Goal: Task Accomplishment & Management: Complete application form

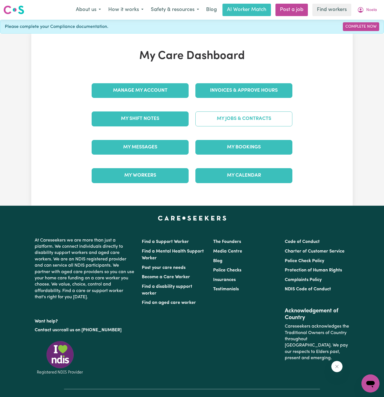
click at [284, 119] on link "My Jobs & Contracts" at bounding box center [243, 118] width 97 height 15
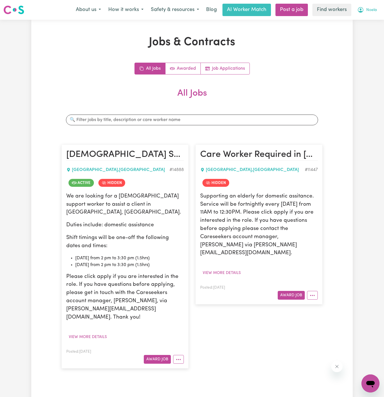
click at [371, 12] on span "Noela" at bounding box center [371, 10] width 11 height 6
click at [371, 17] on link "My Dashboard" at bounding box center [358, 22] width 45 height 11
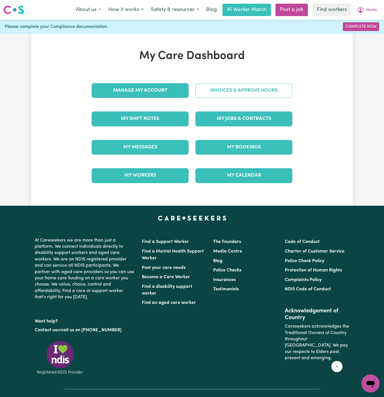
click at [260, 94] on link "Invoices & Approve Hours" at bounding box center [243, 90] width 97 height 15
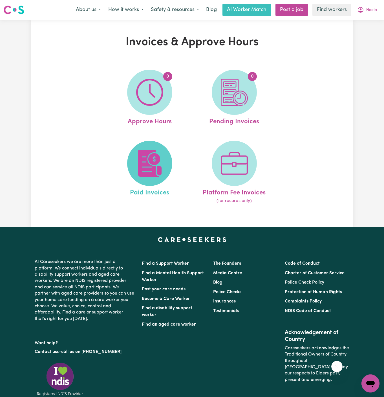
click at [157, 166] on img at bounding box center [149, 163] width 27 height 27
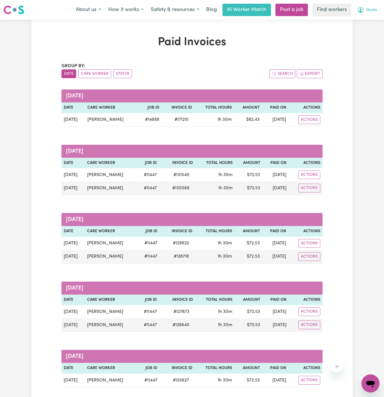
click at [374, 8] on span "Noela" at bounding box center [371, 10] width 11 height 6
click at [373, 15] on button "Noela" at bounding box center [367, 10] width 27 height 12
click at [373, 10] on span "Noela" at bounding box center [371, 10] width 11 height 6
click at [369, 18] on link "My Dashboard" at bounding box center [358, 22] width 45 height 11
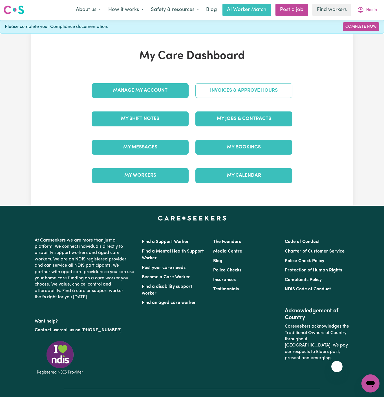
click at [248, 90] on link "Invoices & Approve Hours" at bounding box center [243, 90] width 97 height 15
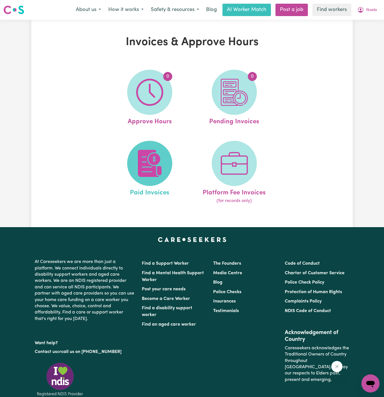
click at [161, 154] on img at bounding box center [149, 163] width 27 height 27
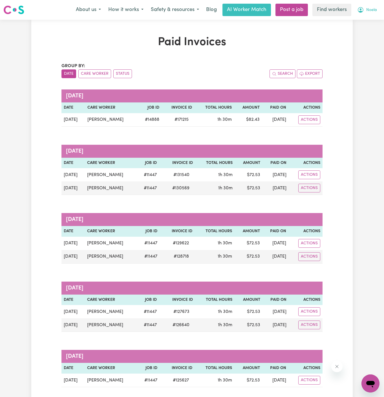
click at [371, 10] on span "Noela" at bounding box center [371, 10] width 11 height 6
click at [370, 17] on link "My Dashboard" at bounding box center [358, 22] width 45 height 11
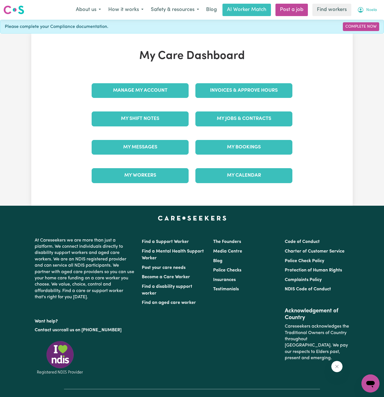
click at [371, 13] on span "Noela" at bounding box center [371, 10] width 11 height 6
click at [368, 29] on link "Logout" at bounding box center [358, 32] width 45 height 11
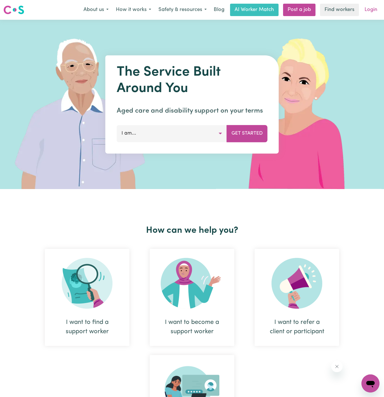
click at [371, 10] on link "Login" at bounding box center [370, 10] width 19 height 12
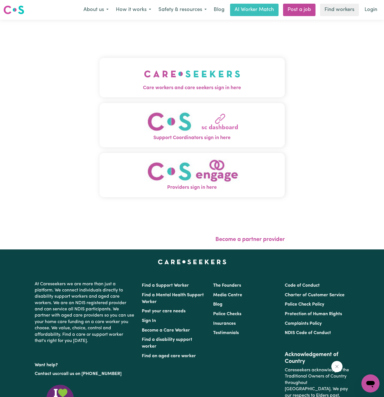
click at [216, 81] on button "Care workers and care seekers sign in here" at bounding box center [192, 77] width 185 height 39
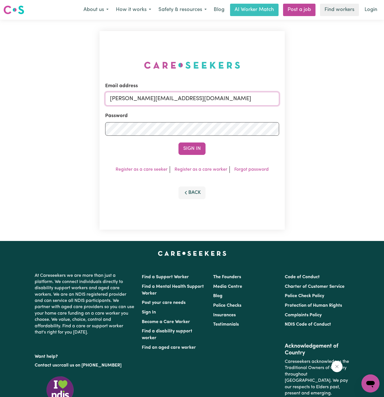
click at [199, 98] on input "dyan@careseekers.com.au" at bounding box center [192, 99] width 174 height 14
click at [264, 63] on div "Email address dyan@careseekers.com.au Password Sign In Register as a care seeke…" at bounding box center [192, 130] width 185 height 199
click at [299, 12] on link "Post a job" at bounding box center [299, 10] width 32 height 12
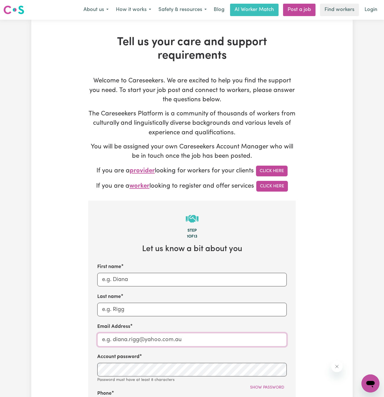
type input "dyan@careseekers.com.au"
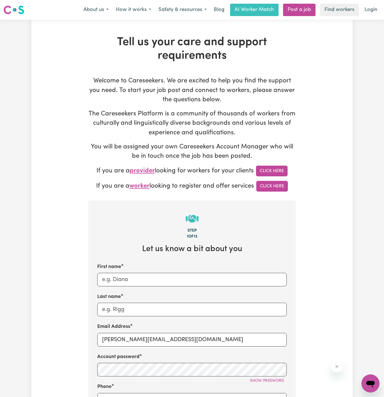
scroll to position [98, 0]
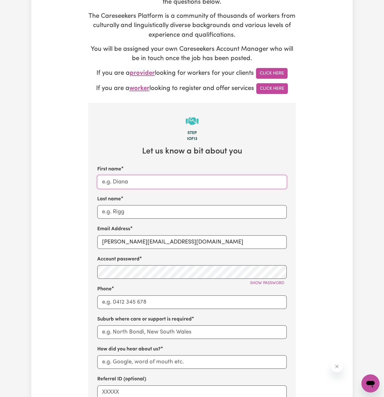
click at [160, 182] on input "First name" at bounding box center [192, 182] width 190 height 14
paste input "Richard Childs"
click at [137, 180] on input "Richard Childs" at bounding box center [192, 182] width 190 height 14
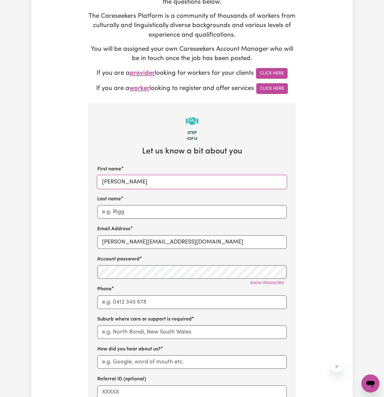
type input "Richard"
click at [131, 204] on div "Last name" at bounding box center [192, 206] width 190 height 23
click at [130, 211] on input "Last name" at bounding box center [192, 212] width 190 height 14
paste input "Childs"
type input "Childs"
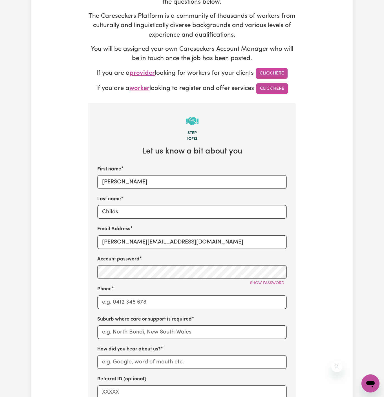
click at [133, 227] on div "Email Address dyan@careseekers.com.au" at bounding box center [192, 236] width 190 height 23
drag, startPoint x: 112, startPoint y: 242, endPoint x: 209, endPoint y: 242, distance: 97.6
click at [209, 242] on input "dyan@careseekers.com.au" at bounding box center [192, 242] width 190 height 14
click at [129, 240] on input "dyan@careseekers.com.au" at bounding box center [192, 242] width 190 height 14
drag, startPoint x: 115, startPoint y: 240, endPoint x: 221, endPoint y: 240, distance: 106.0
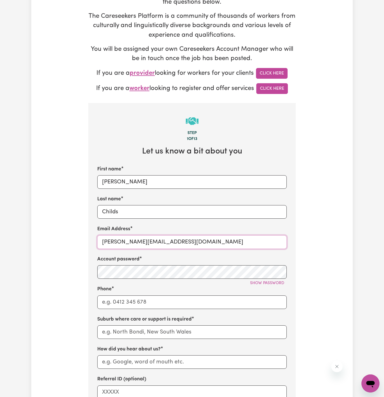
click at [221, 240] on input "dyan@careseekers.com.au" at bounding box center [192, 242] width 190 height 14
click at [228, 238] on input "dyan@careseekers.com.au" at bounding box center [192, 242] width 190 height 14
paste input "RichardChildsYS"
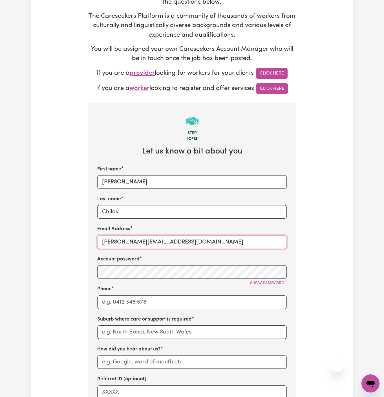
scroll to position [145, 0]
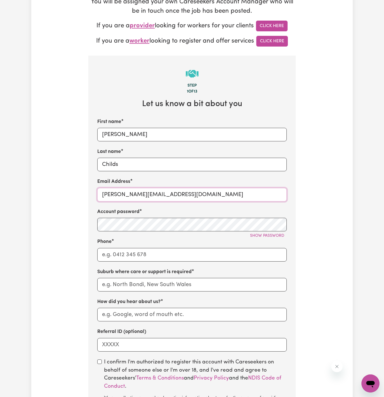
type input "RichardChildsYS@careseekers.com.au"
click at [214, 256] on input "Phone" at bounding box center [192, 255] width 190 height 14
type input "1300765465"
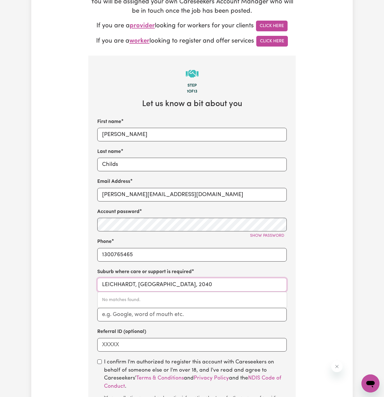
click at [172, 281] on input "LEICHHARDT, New South Wales, 2040" at bounding box center [192, 285] width 190 height 14
click at [259, 283] on input "LEICHHARDT, New South Wales, 2040" at bounding box center [192, 285] width 190 height 14
paste input "Pyrmont"
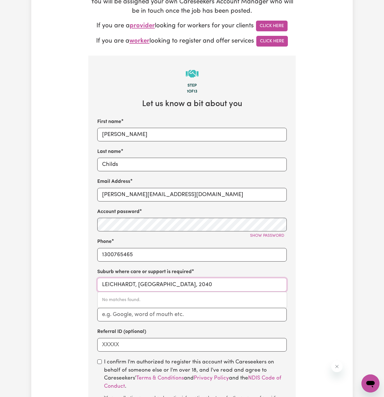
type input "Pyrmont"
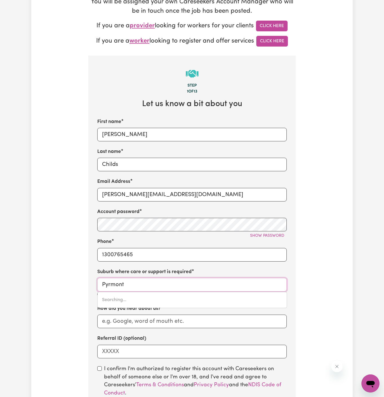
type input "Pyrmont, New South Wales, 2009"
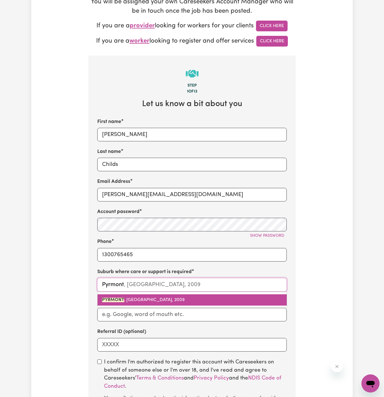
click at [183, 294] on link "PYRMONT , New South Wales, 2009" at bounding box center [192, 299] width 189 height 11
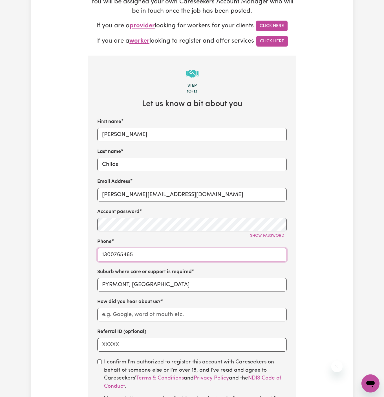
click at [151, 254] on input "1300765465" at bounding box center [192, 255] width 190 height 14
click at [241, 318] on input "How did you hear about us?" at bounding box center [192, 315] width 190 height 14
paste input "YS HCP"
click at [105, 314] on input "YS HCP" at bounding box center [192, 315] width 190 height 14
type input "YourSide HCP"
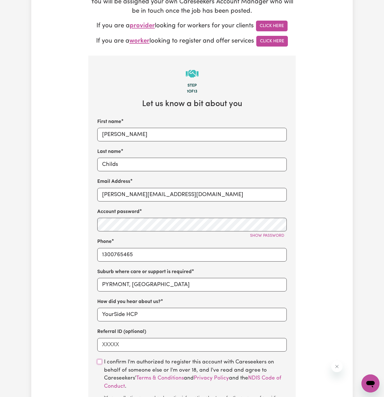
click at [100, 359] on input "checkbox" at bounding box center [99, 361] width 5 height 5
checkbox input "true"
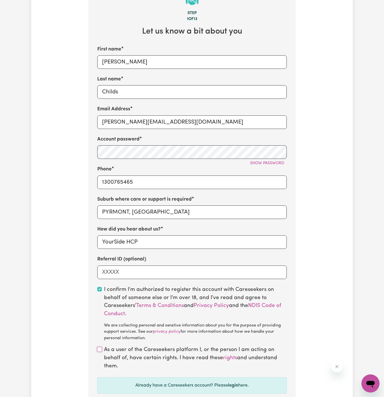
click at [99, 349] on input "checkbox" at bounding box center [99, 349] width 5 height 5
checkbox input "true"
click at [262, 164] on span "Show password" at bounding box center [267, 163] width 34 height 4
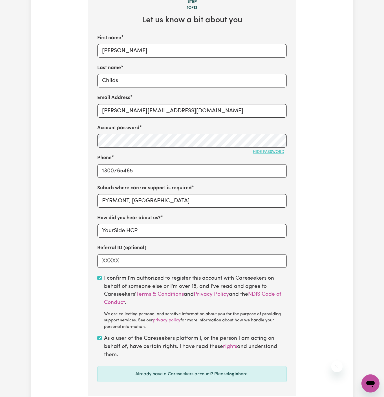
scroll to position [199, 0]
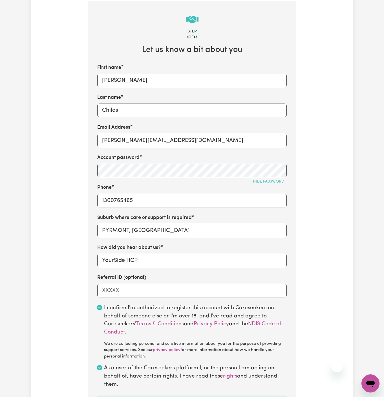
click at [145, 71] on div "First name Richard" at bounding box center [192, 75] width 190 height 23
click at [145, 78] on input "Richard" at bounding box center [192, 81] width 190 height 14
paste input "Caroline French"
click at [135, 76] on input "Caroline French" at bounding box center [192, 81] width 190 height 14
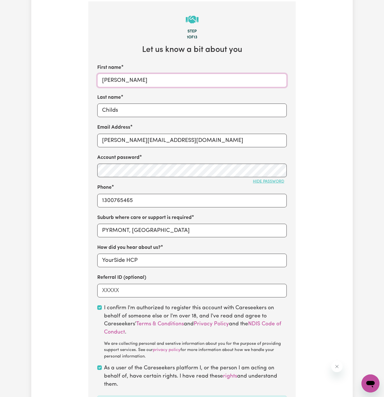
click at [135, 76] on input "Caroline French" at bounding box center [192, 81] width 190 height 14
type input "Caroline"
click at [129, 111] on input "Childs" at bounding box center [192, 110] width 190 height 14
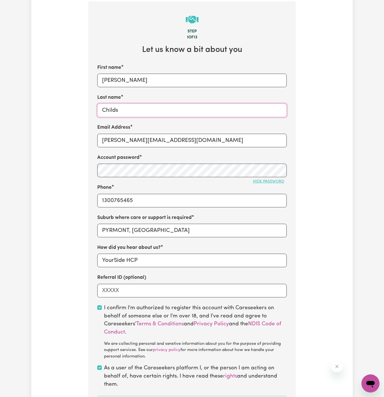
paste input "French"
type input "French"
drag, startPoint x: 144, startPoint y: 138, endPoint x: 226, endPoint y: 136, distance: 81.2
click at [226, 136] on input "RichardChildsYS@careseekers.com.au" at bounding box center [192, 141] width 190 height 14
click at [158, 140] on input "RichardChildsYS@careseekers.com.au" at bounding box center [192, 141] width 190 height 14
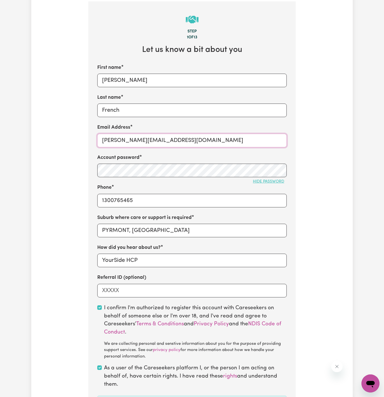
click at [158, 140] on input "RichardChildsYS@careseekers.com.au" at bounding box center [192, 141] width 190 height 14
paste input "CarolineFrench"
type input "CarolineFrenchYS@careseekers.com.au"
click at [140, 161] on div "Account password Hide password" at bounding box center [192, 165] width 190 height 23
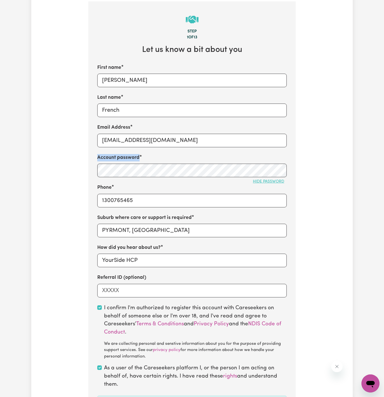
click at [140, 161] on div "Account password Hide password" at bounding box center [192, 165] width 190 height 23
click at [56, 186] on div "Tell us your care and support requirements Welcome to Careseekers. We are excit…" at bounding box center [191, 141] width 321 height 610
type input "PYRMONT, New South Wales, 2009"
click at [137, 226] on input "PYRMONT, New South Wales" at bounding box center [192, 231] width 190 height 14
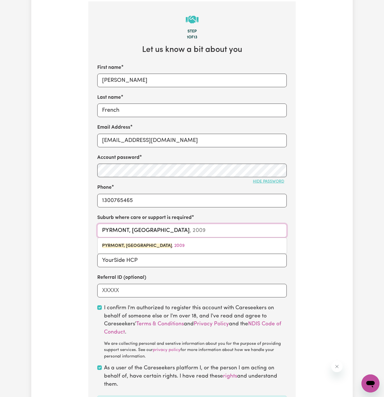
click at [137, 226] on input "PYRMONT, New South Wales" at bounding box center [192, 231] width 190 height 14
paste input "Neutral Bay"
type input "Neutral Bay"
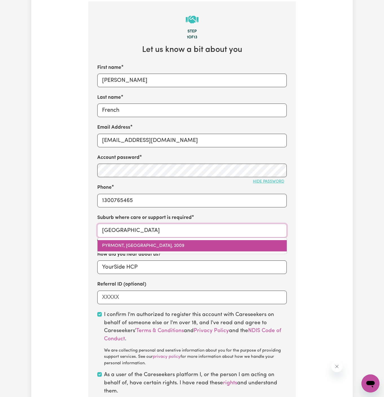
type input "Neutral Bay, New South Wales, 2089"
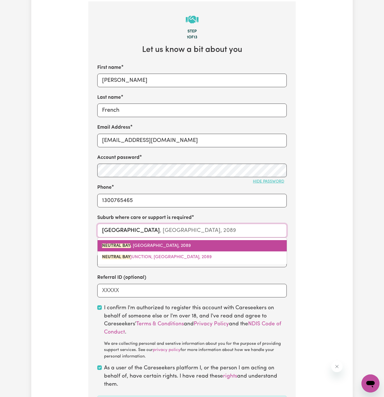
click at [161, 245] on span "NEUTRAL BAY , New South Wales, 2089" at bounding box center [146, 245] width 89 height 5
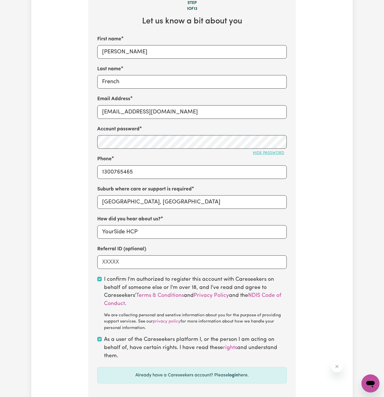
scroll to position [272, 0]
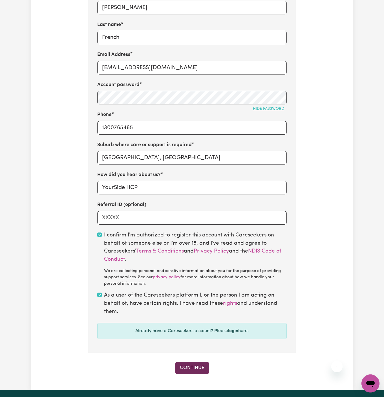
click at [187, 362] on button "Continue" at bounding box center [192, 368] width 34 height 12
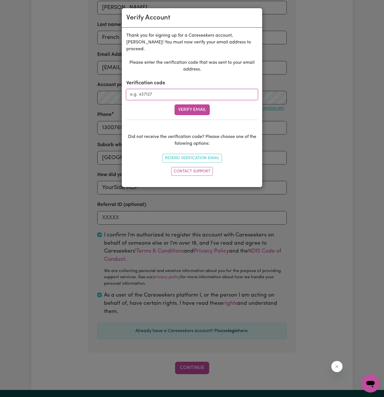
click at [170, 90] on input "Verification code" at bounding box center [191, 94] width 131 height 11
paste input "575545"
type input "575545"
click at [192, 104] on button "Verify Email" at bounding box center [192, 109] width 35 height 11
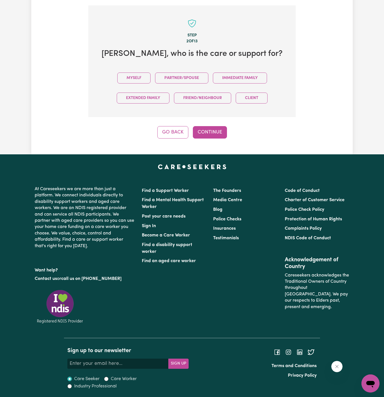
scroll to position [194, 0]
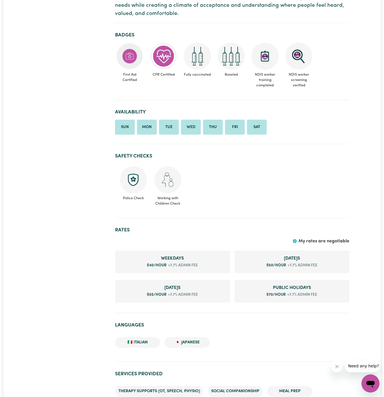
scroll to position [232, 0]
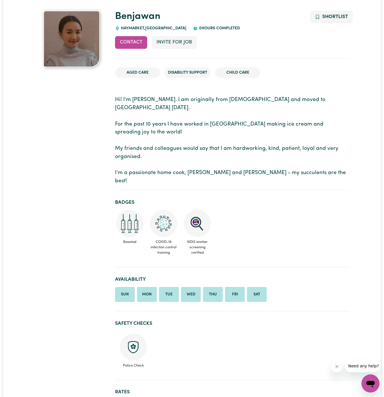
scroll to position [44, 0]
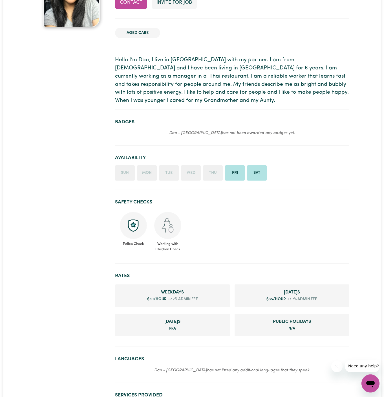
scroll to position [82, 0]
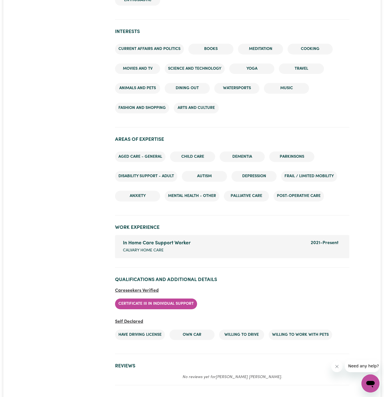
scroll to position [637, 0]
